Goal: Task Accomplishment & Management: Complete application form

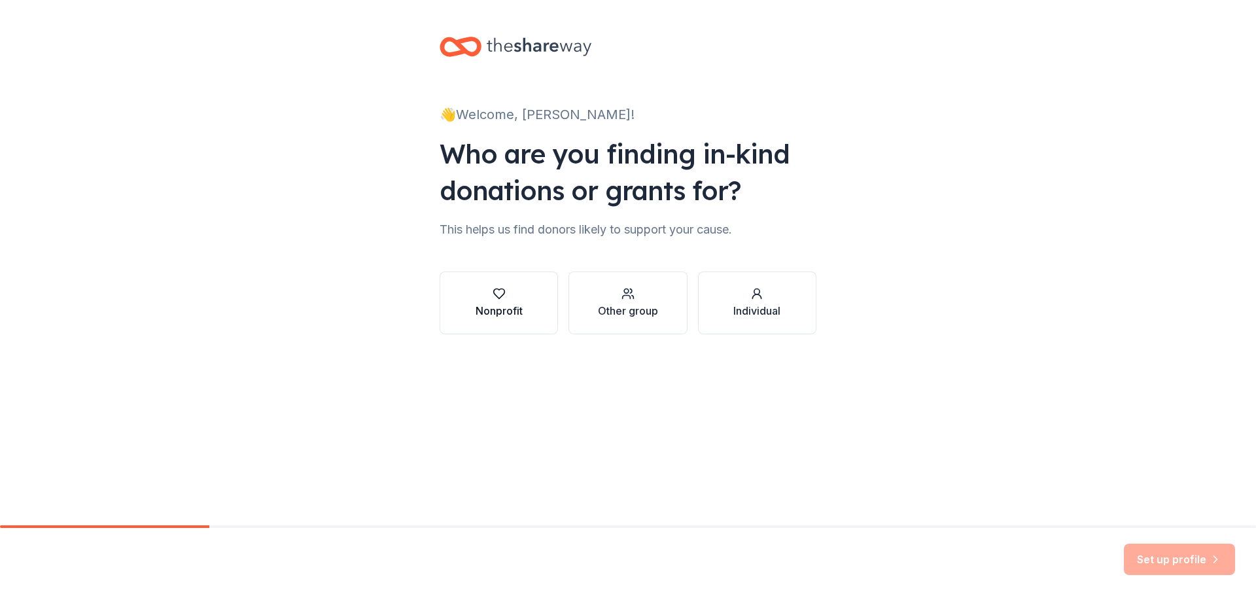
click at [517, 308] on div "Nonprofit" at bounding box center [498, 311] width 47 height 16
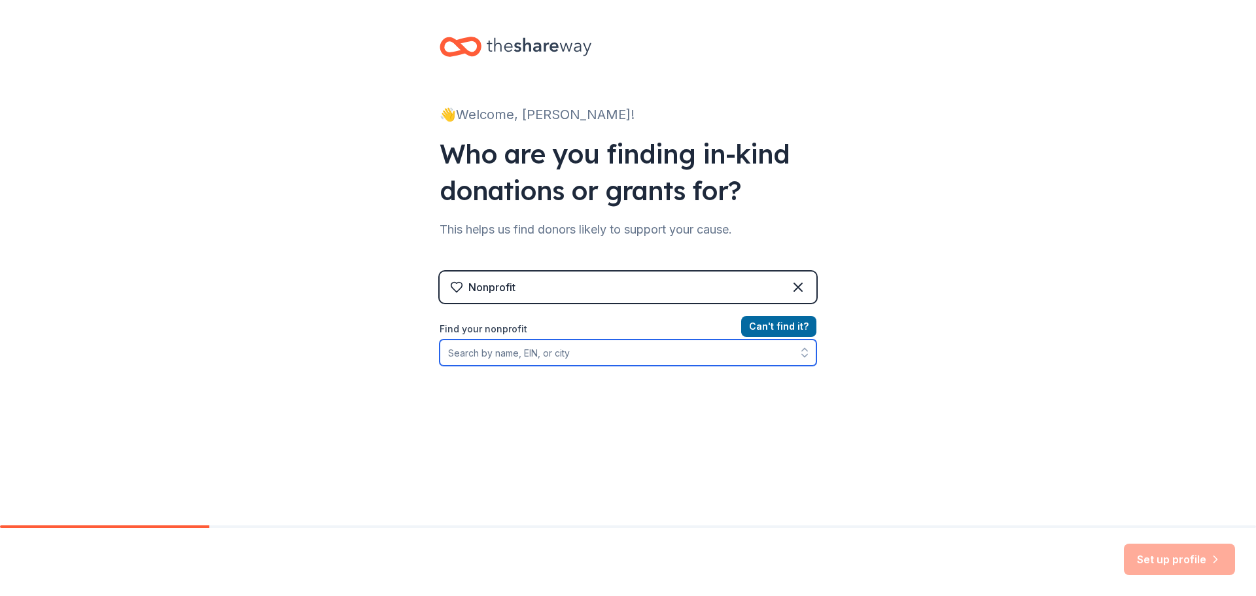
click at [501, 352] on input "Find your nonprofit" at bounding box center [627, 352] width 377 height 26
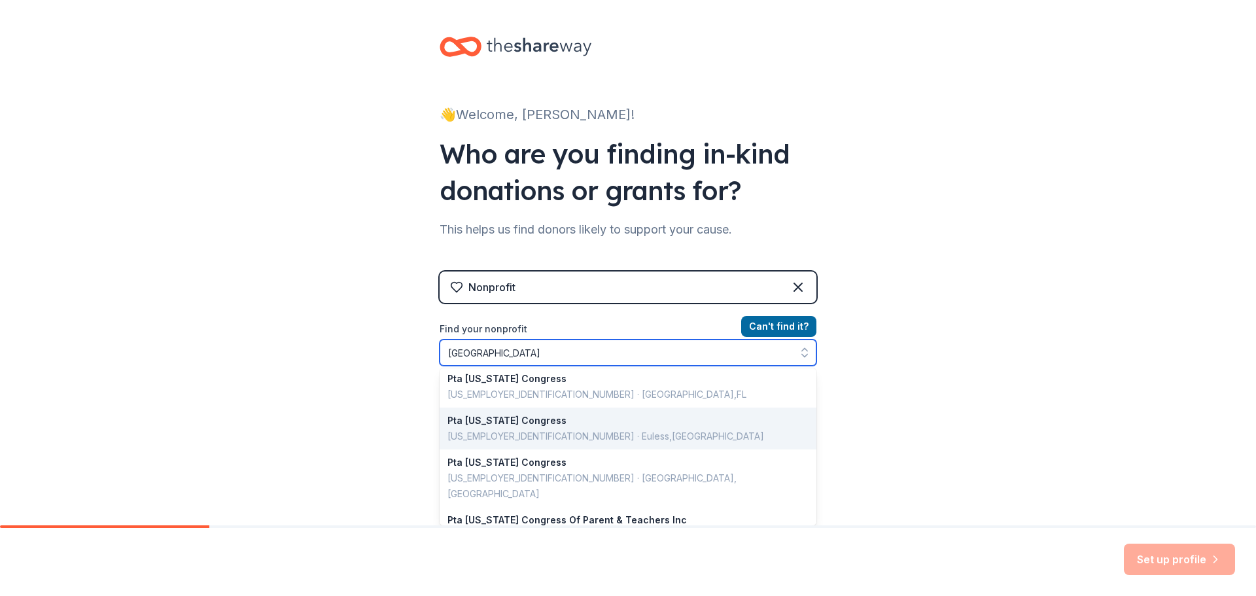
scroll to position [173, 0]
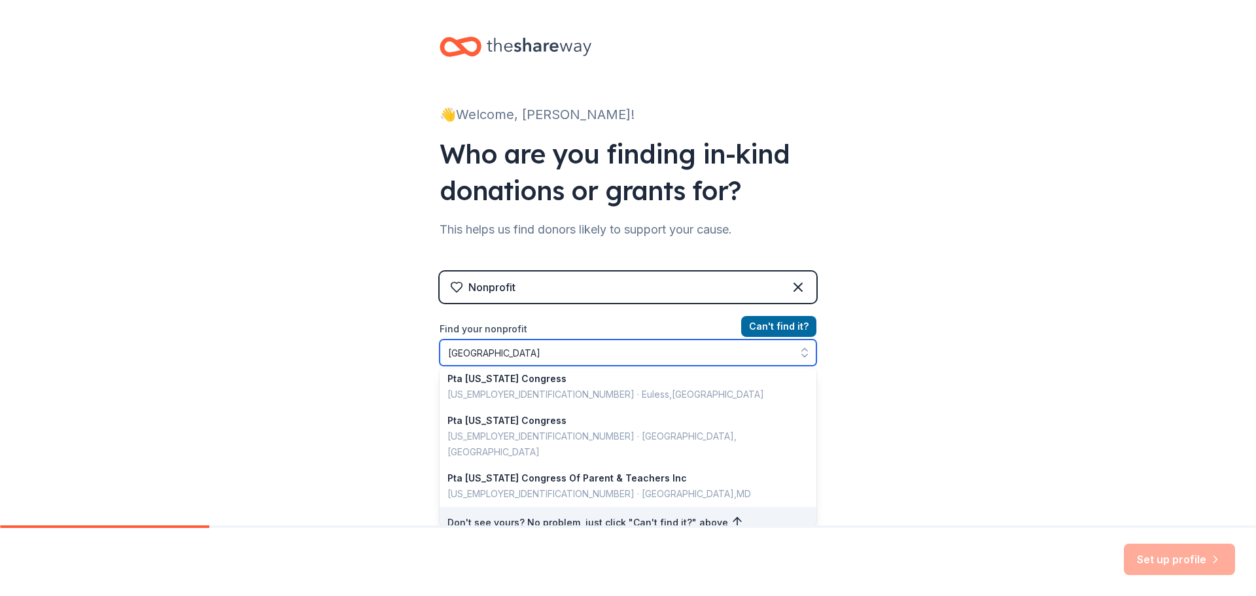
click at [589, 357] on input "[GEOGRAPHIC_DATA]" at bounding box center [627, 352] width 377 height 26
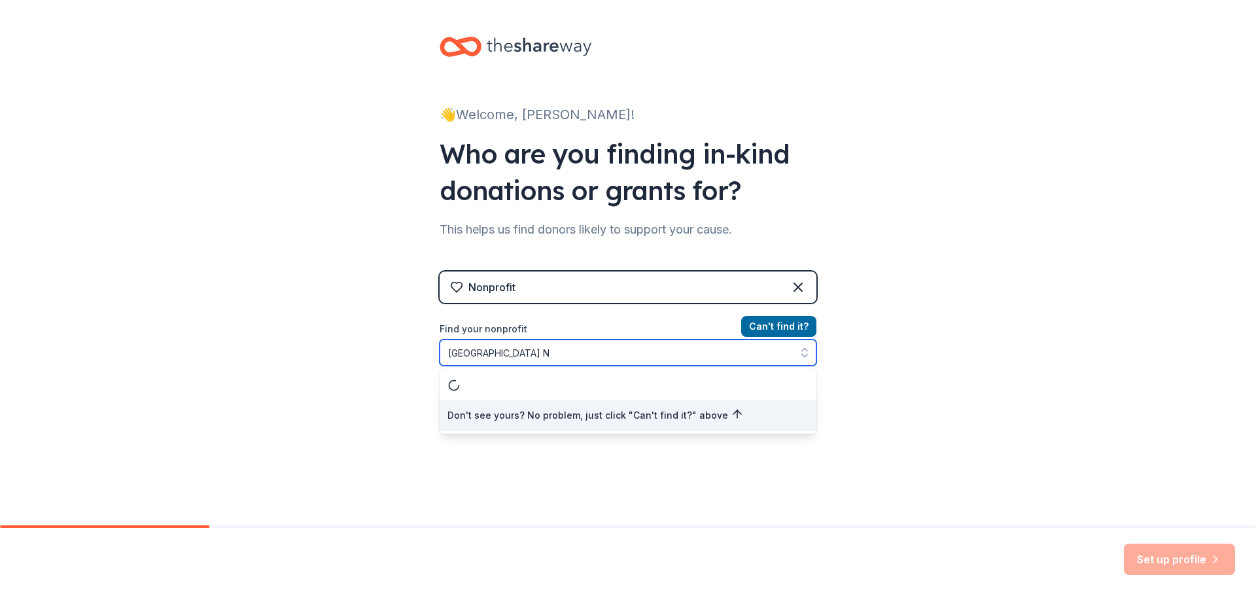
scroll to position [0, 0]
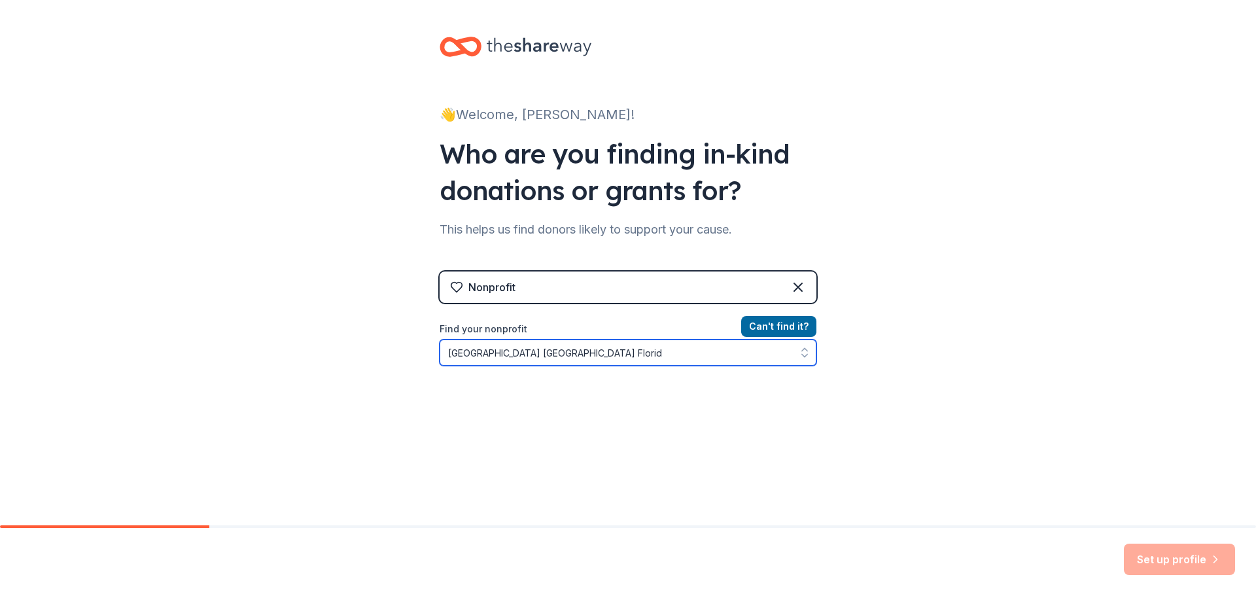
type input "[GEOGRAPHIC_DATA] [GEOGRAPHIC_DATA] [US_STATE]"
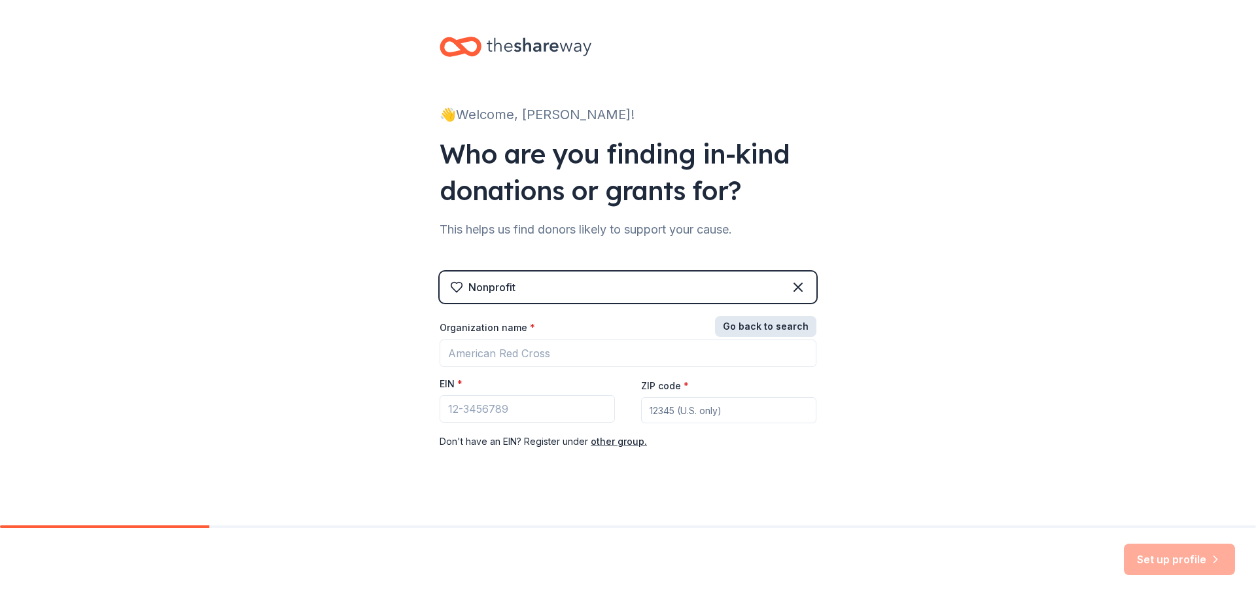
click at [764, 327] on button "Go back to search" at bounding box center [765, 326] width 101 height 21
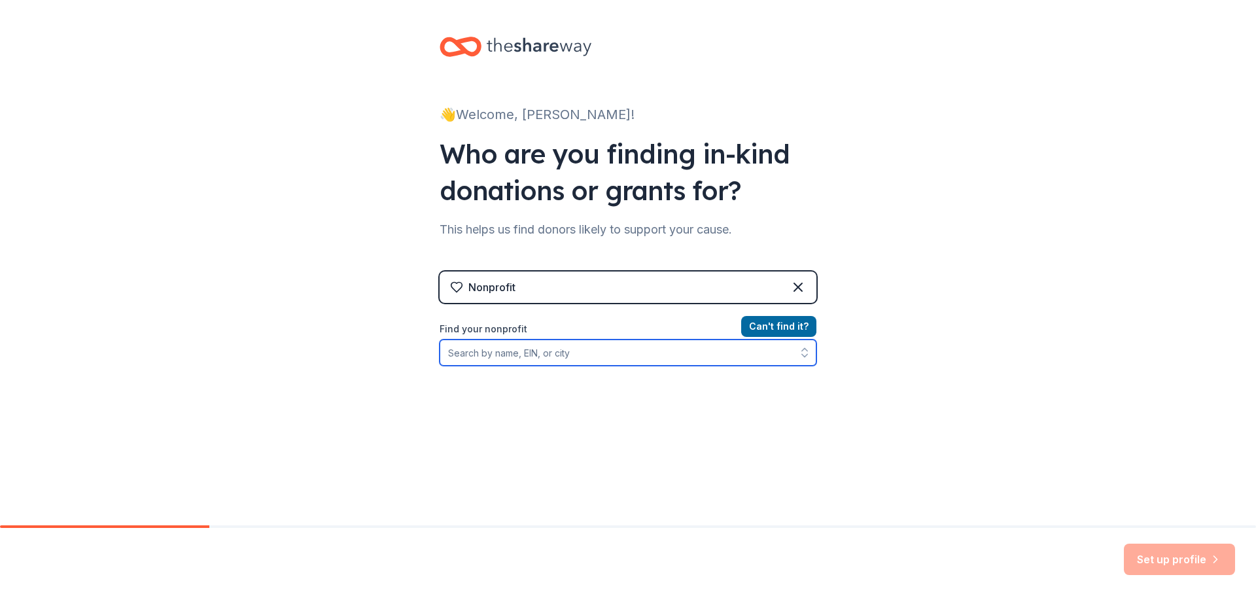
click at [596, 352] on input "Find your nonprofit" at bounding box center [627, 352] width 377 height 26
type input "[GEOGRAPHIC_DATA] [US_STATE]"
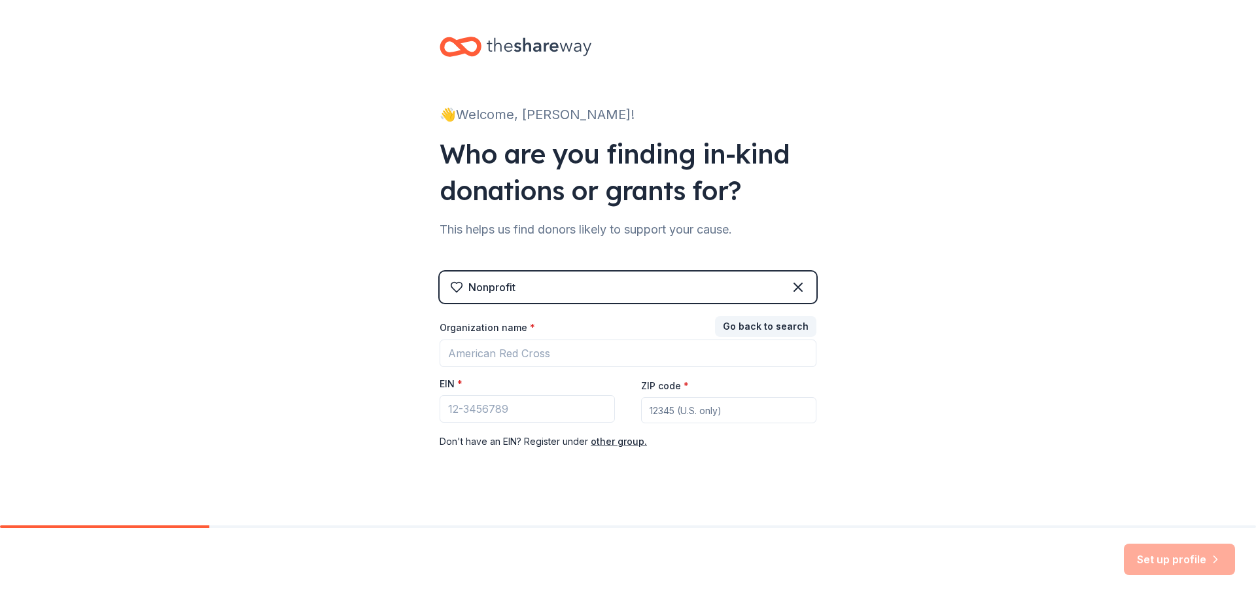
drag, startPoint x: 739, startPoint y: 412, endPoint x: 530, endPoint y: 413, distance: 209.3
click at [530, 413] on div "Organization name * EIN * ZIP code * Don ' t have an EIN? Register under other …" at bounding box center [627, 385] width 377 height 128
type input "34120"
click at [554, 354] on input "Organization name *" at bounding box center [627, 352] width 377 height 27
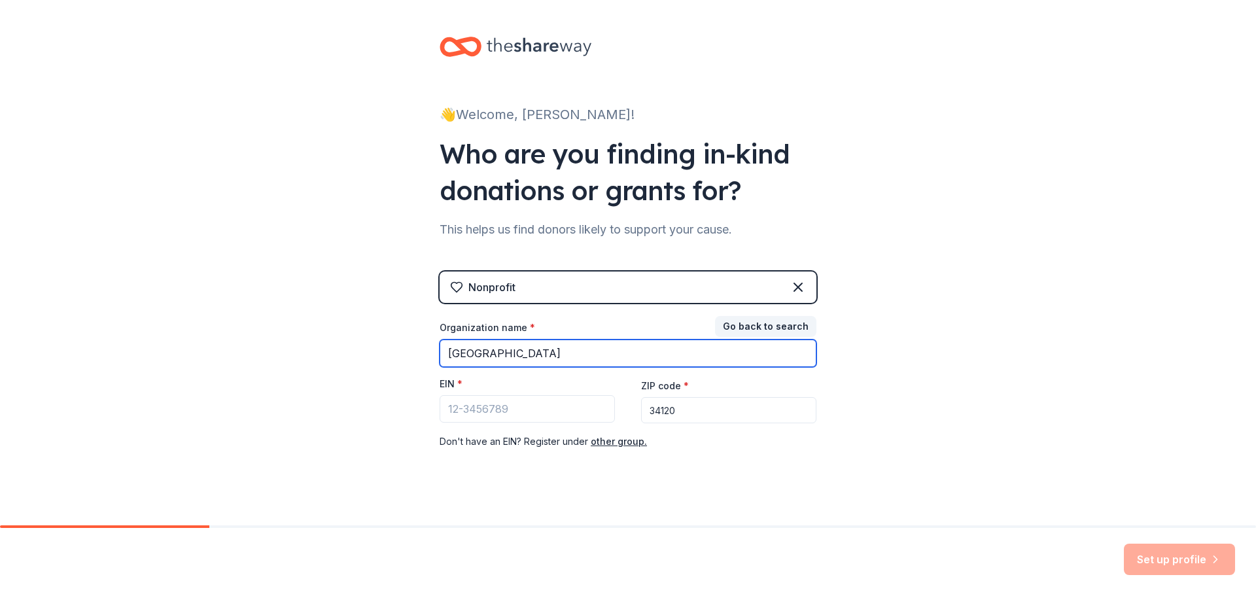
type input "[GEOGRAPHIC_DATA]"
click at [583, 289] on div "Nonprofit" at bounding box center [627, 286] width 377 height 31
